Goal: Task Accomplishment & Management: Complete application form

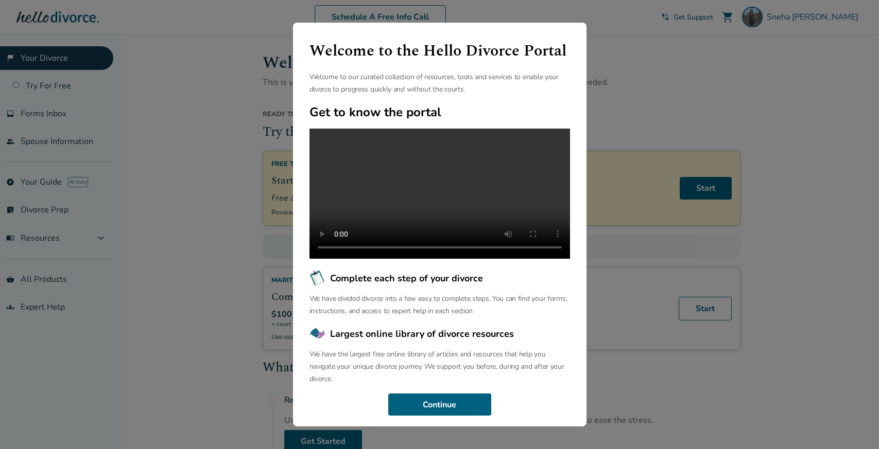
click at [657, 98] on div "Welcome to the Hello Divorce Portal Welcome to our curated collection of resour…" at bounding box center [439, 224] width 879 height 449
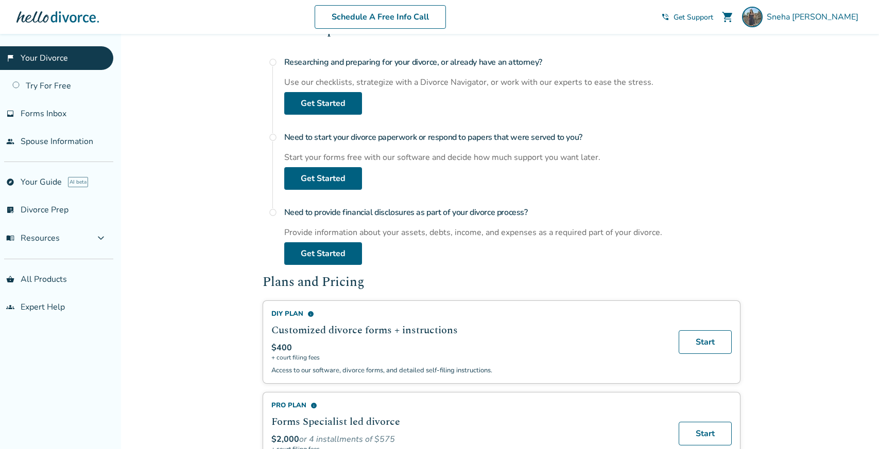
scroll to position [691, 0]
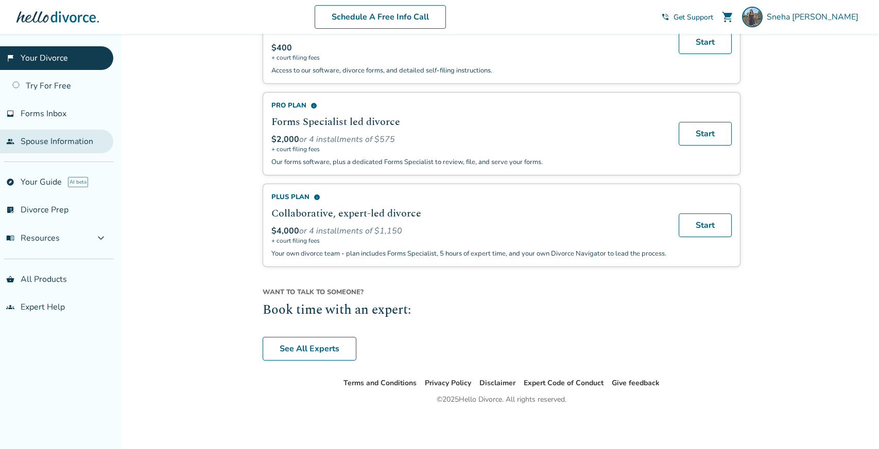
click at [48, 142] on link "people Spouse Information" at bounding box center [56, 142] width 113 height 24
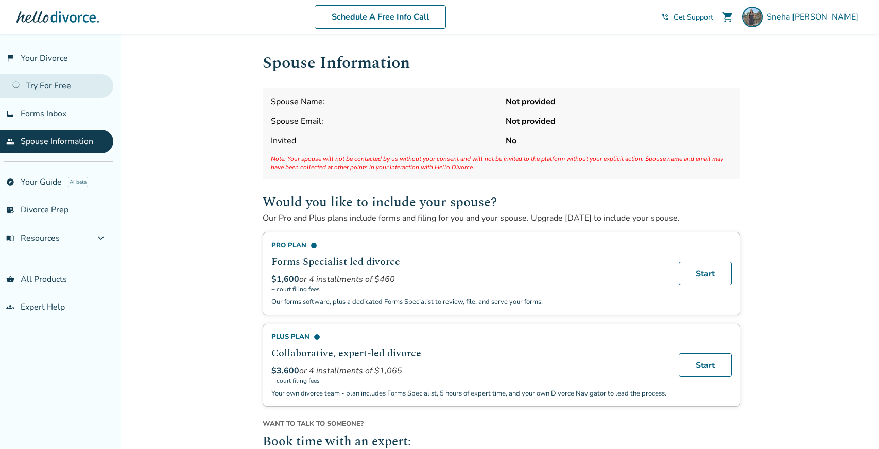
click at [63, 88] on link "Try For Free" at bounding box center [56, 86] width 113 height 24
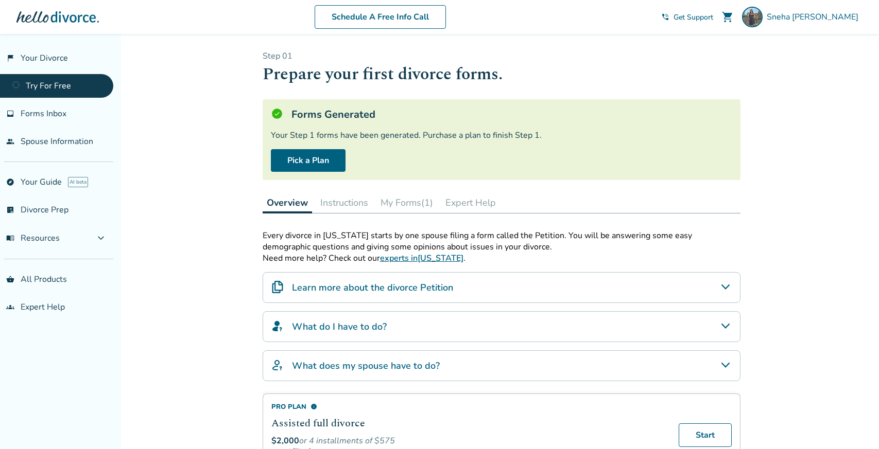
click at [410, 191] on div "Step 0 1 Prepare your first divorce forms. Forms Generated Your Step 1 forms ha…" at bounding box center [502, 309] width 478 height 518
click at [405, 213] on div "Overview Instructions My Forms (1) Expert Help" at bounding box center [502, 203] width 478 height 21
click at [403, 204] on button "My Forms (1)" at bounding box center [406, 203] width 61 height 21
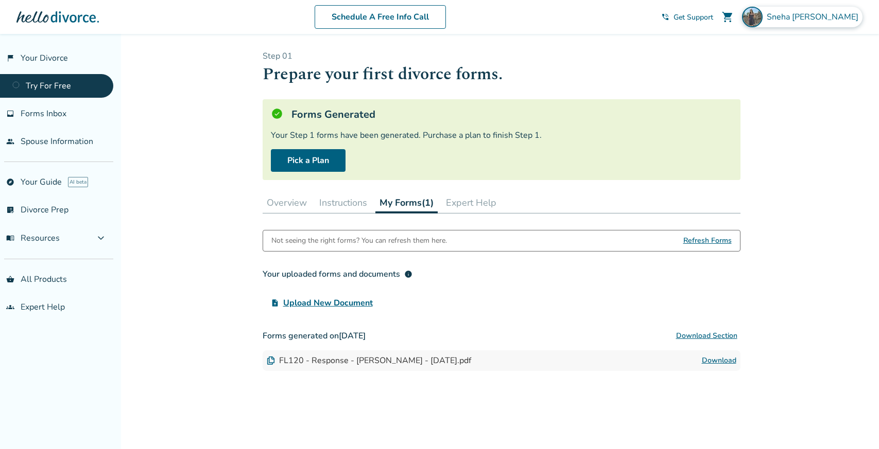
click at [843, 21] on span "[PERSON_NAME]" at bounding box center [814, 16] width 96 height 11
click at [185, 128] on div "Added to cart Step 0 1 Prepare your first divorce forms. Forms Generated Your S…" at bounding box center [439, 292] width 879 height 516
click at [25, 55] on link "flag_2 Your Divorce" at bounding box center [56, 58] width 113 height 24
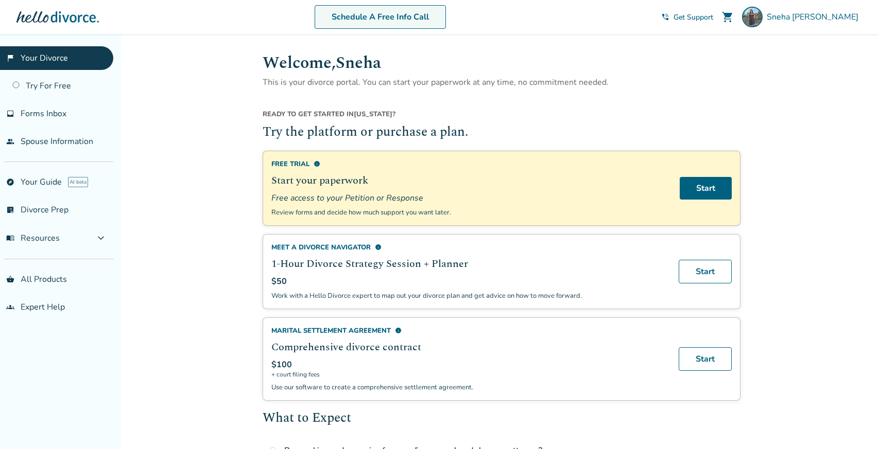
click at [436, 18] on link "Schedule A Free Info Call" at bounding box center [379, 17] width 131 height 24
